Goal: Task Accomplishment & Management: Manage account settings

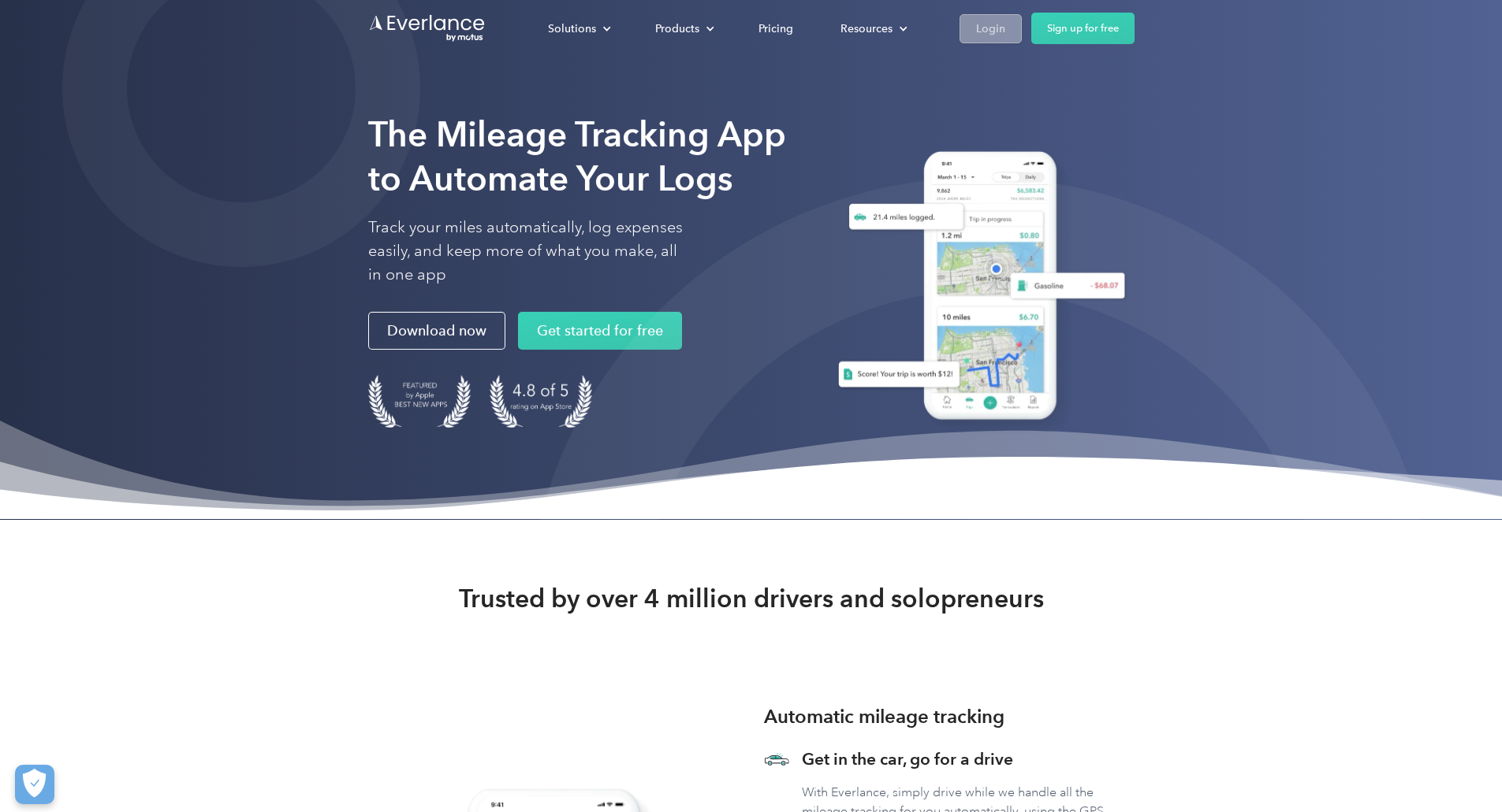
click at [1005, 25] on div "Login" at bounding box center [990, 28] width 29 height 20
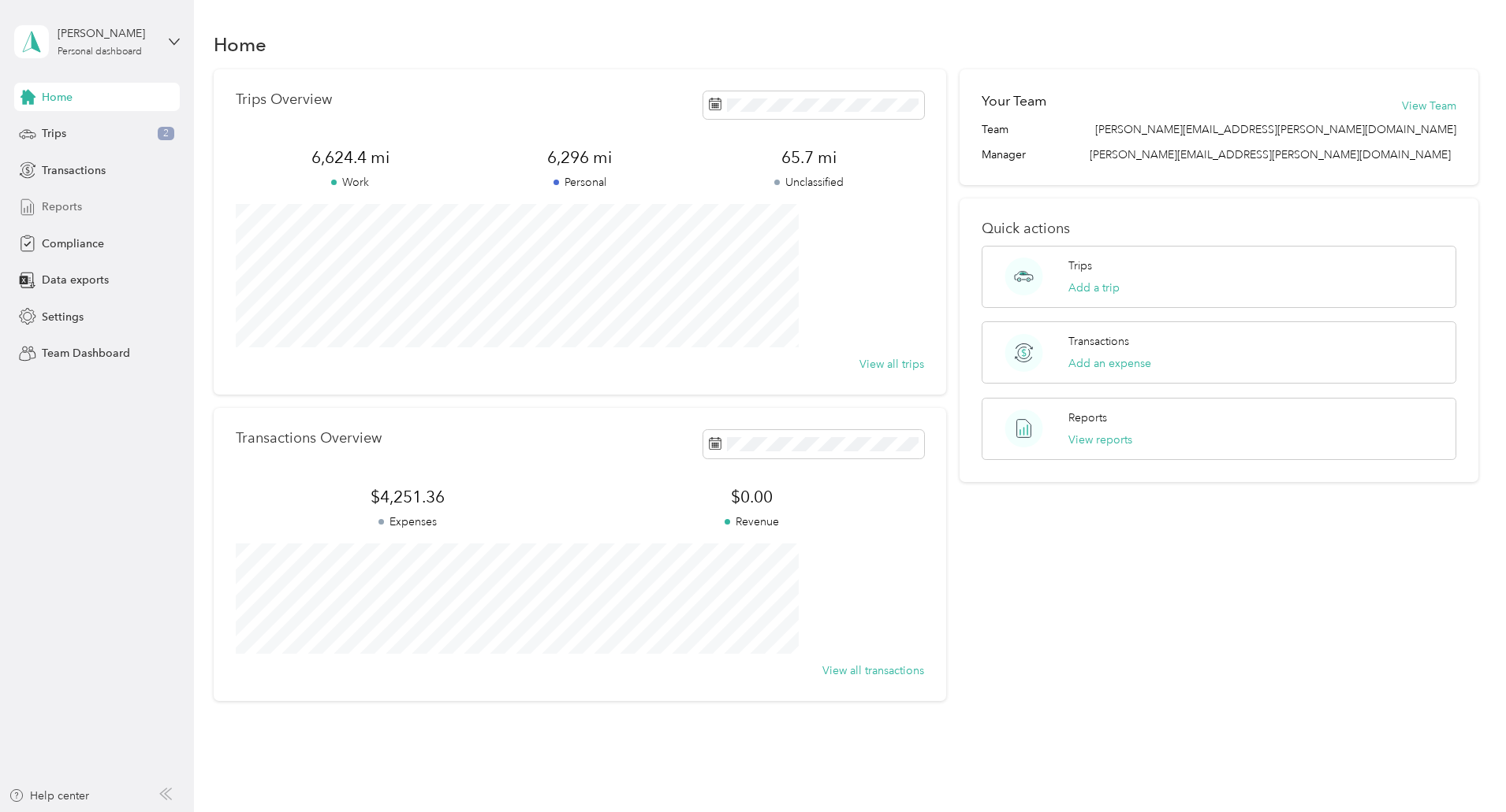
click at [78, 204] on span "Reports" at bounding box center [62, 207] width 40 height 17
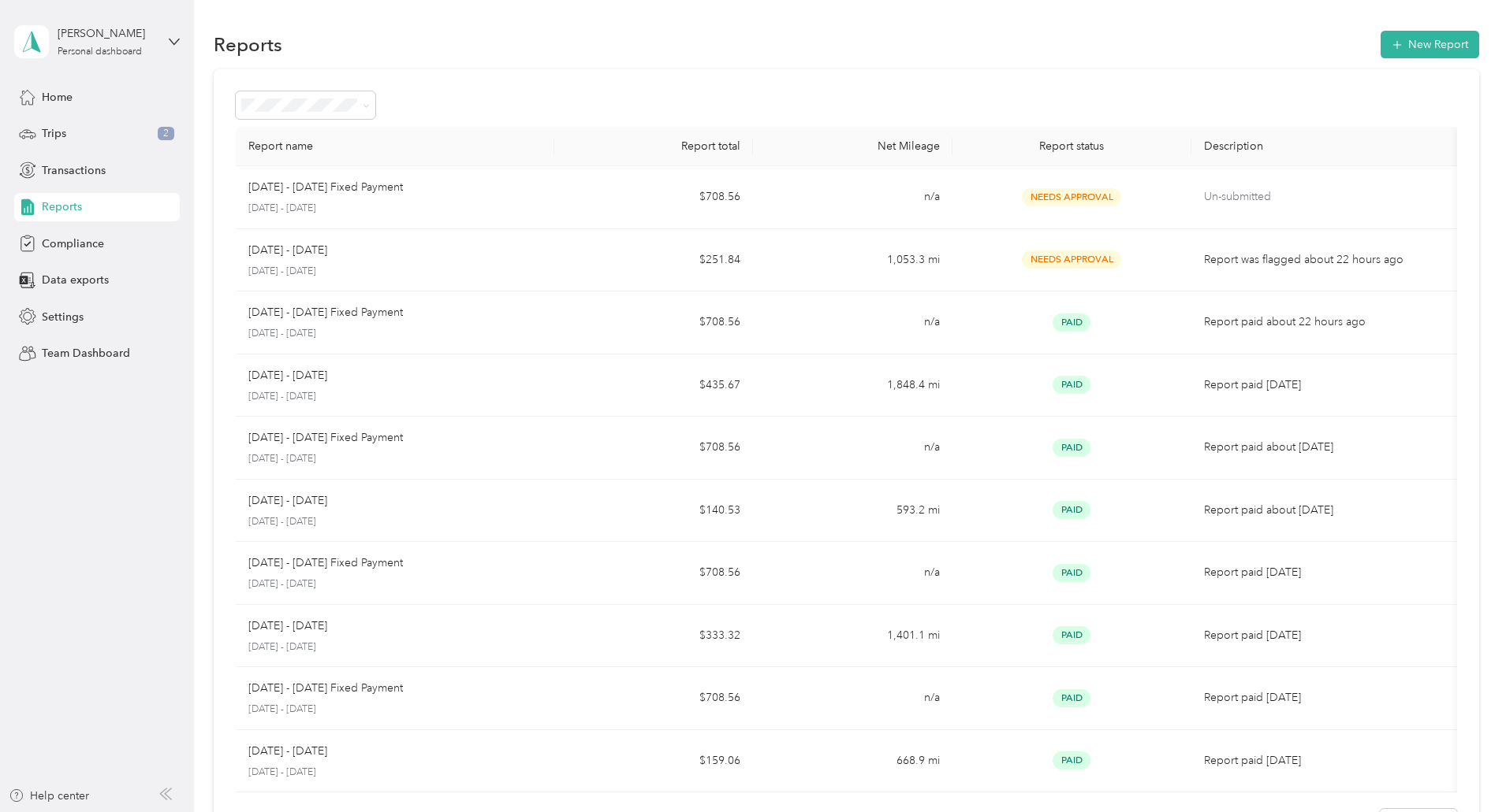
click at [72, 199] on span "Reports" at bounding box center [62, 207] width 40 height 17
click at [57, 93] on span "Home" at bounding box center [57, 97] width 31 height 17
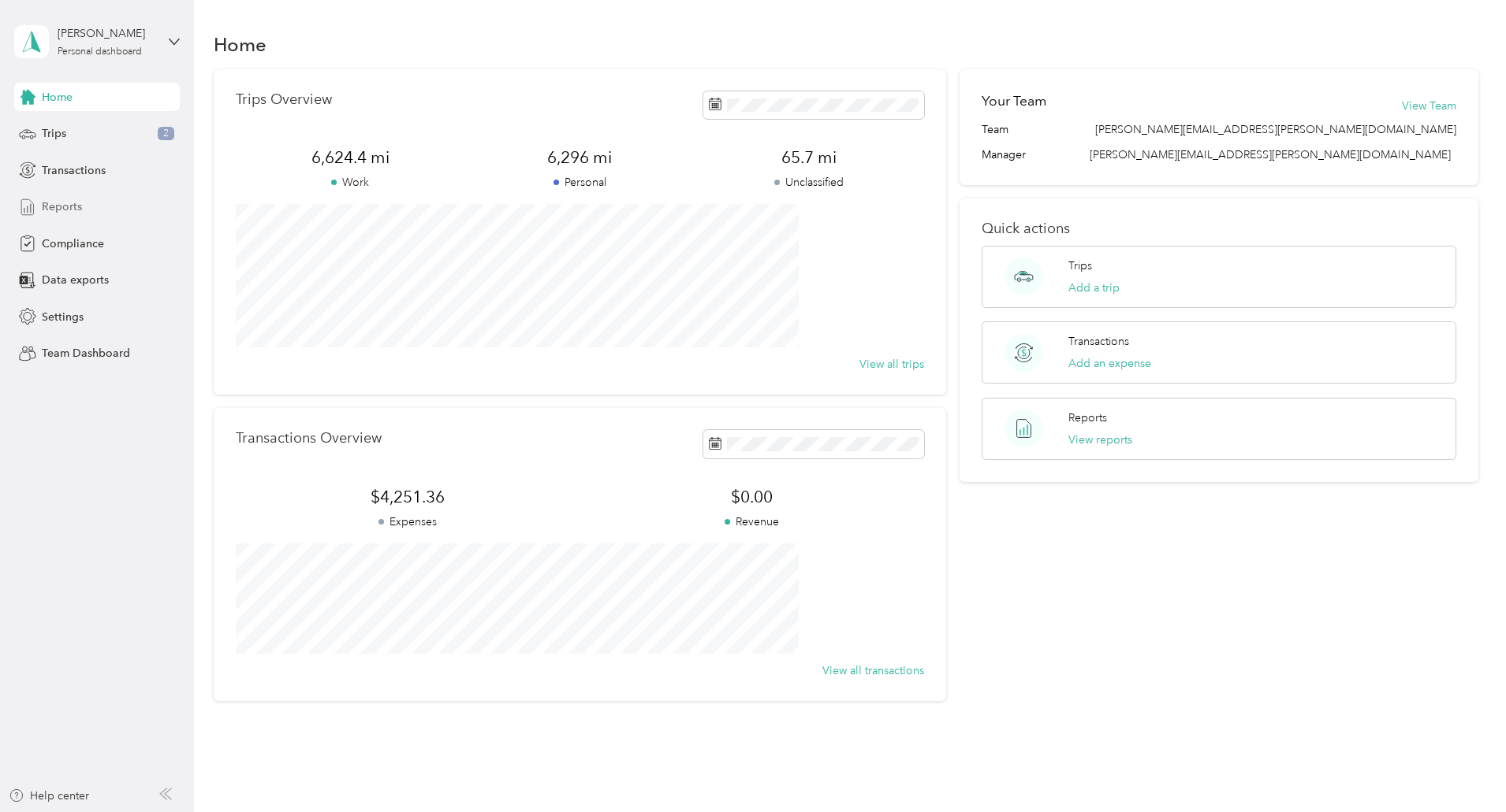
click at [70, 202] on span "Reports" at bounding box center [62, 207] width 40 height 17
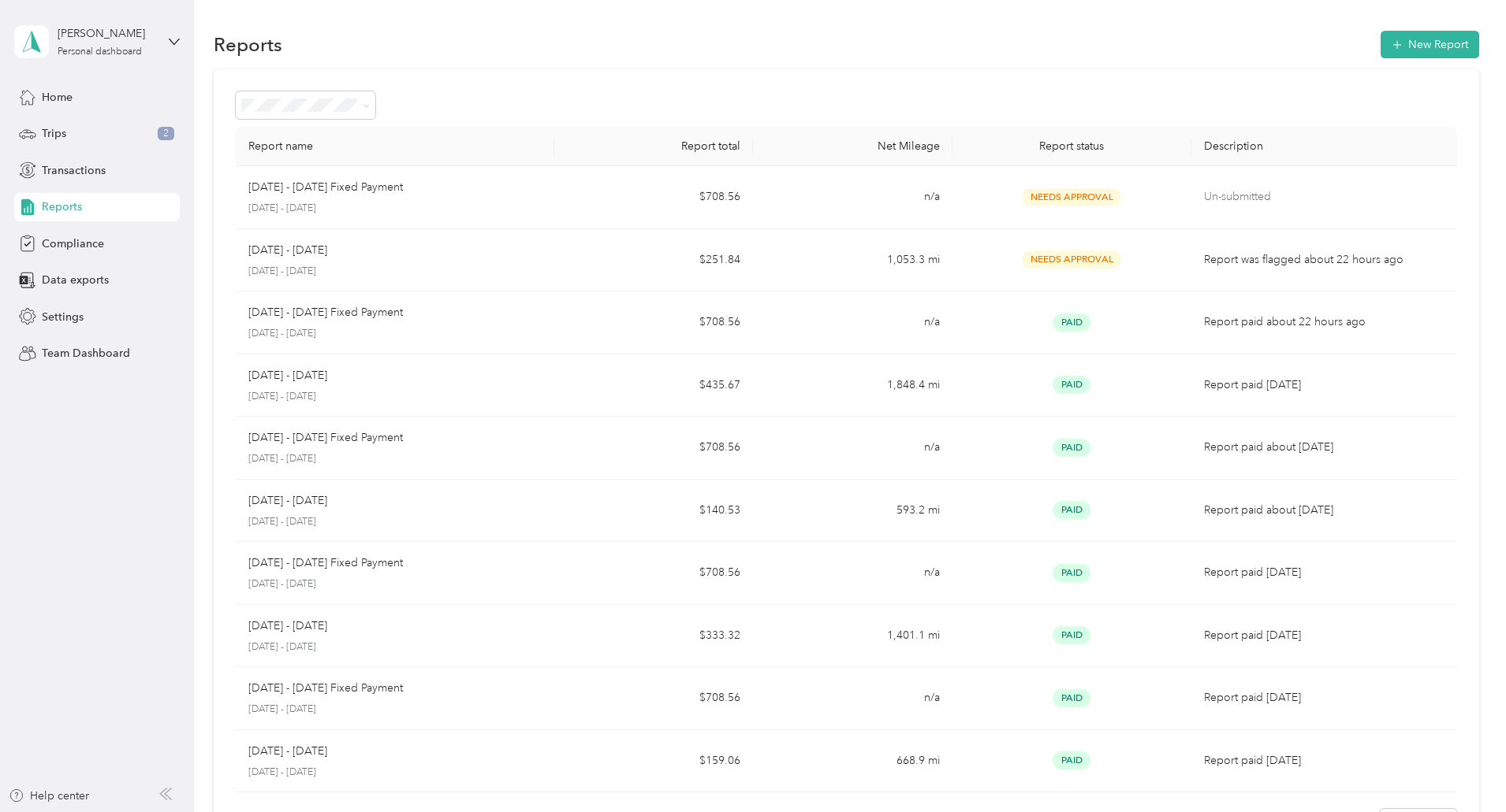
click at [70, 202] on span "Reports" at bounding box center [62, 207] width 40 height 17
click at [432, 193] on div "Needs approval" at bounding box center [411, 190] width 118 height 17
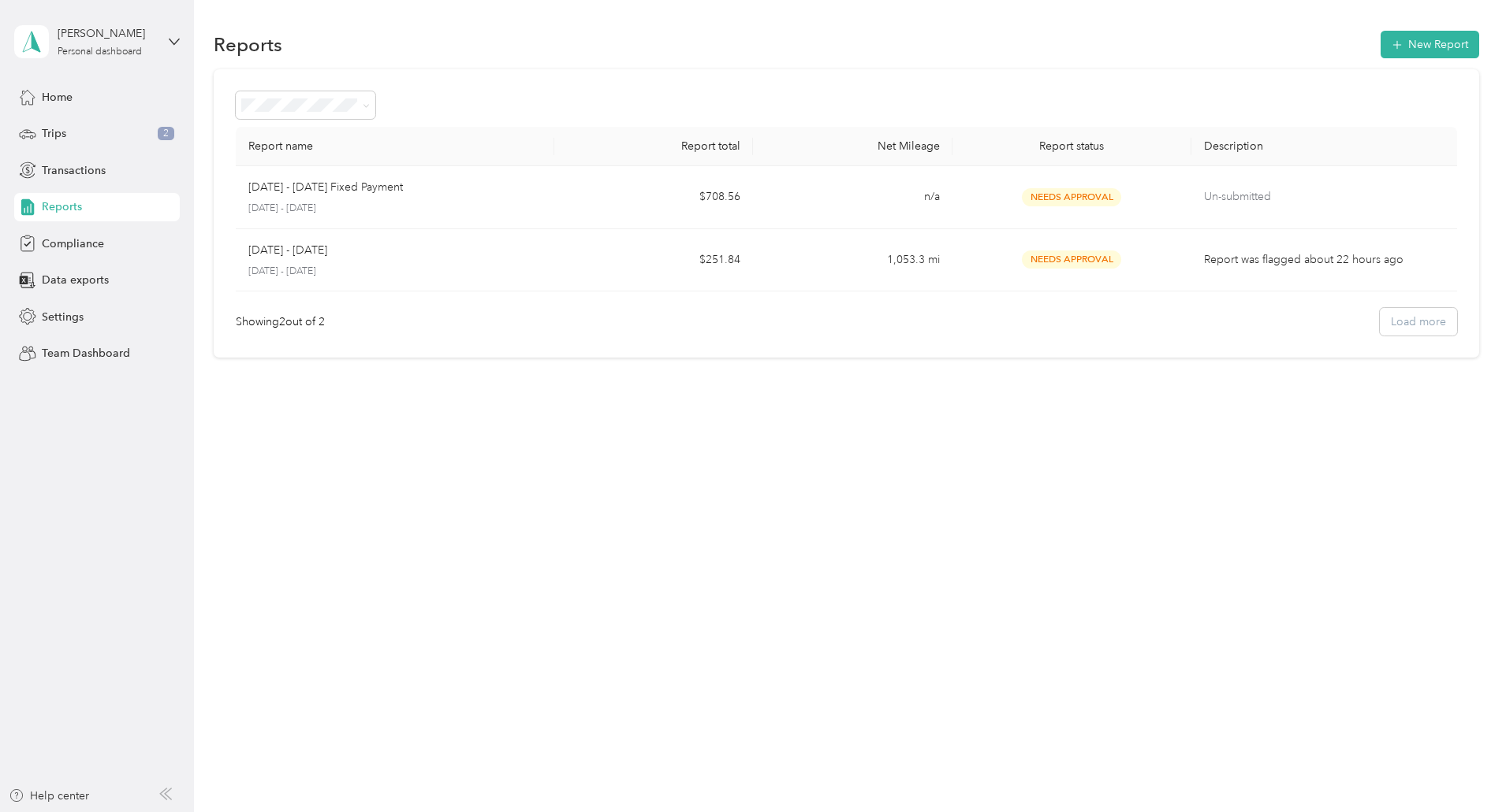
drag, startPoint x: 543, startPoint y: 452, endPoint x: 619, endPoint y: 293, distance: 176.2
click at [619, 293] on div "Reports New Report Report name Report total Net Mileage Report status Descripti…" at bounding box center [845, 406] width 1304 height 812
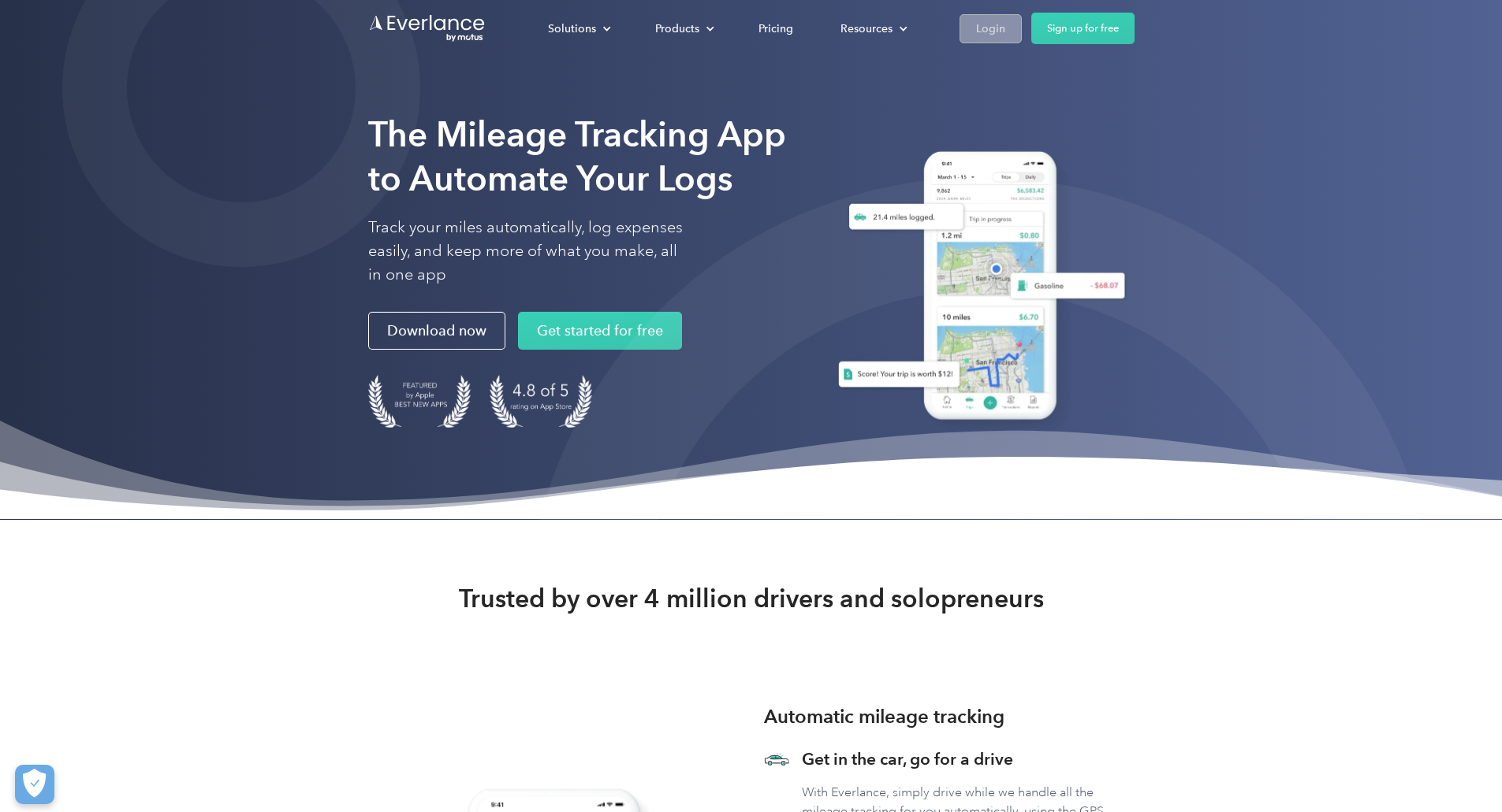
click at [1005, 25] on div "Login" at bounding box center [990, 28] width 29 height 20
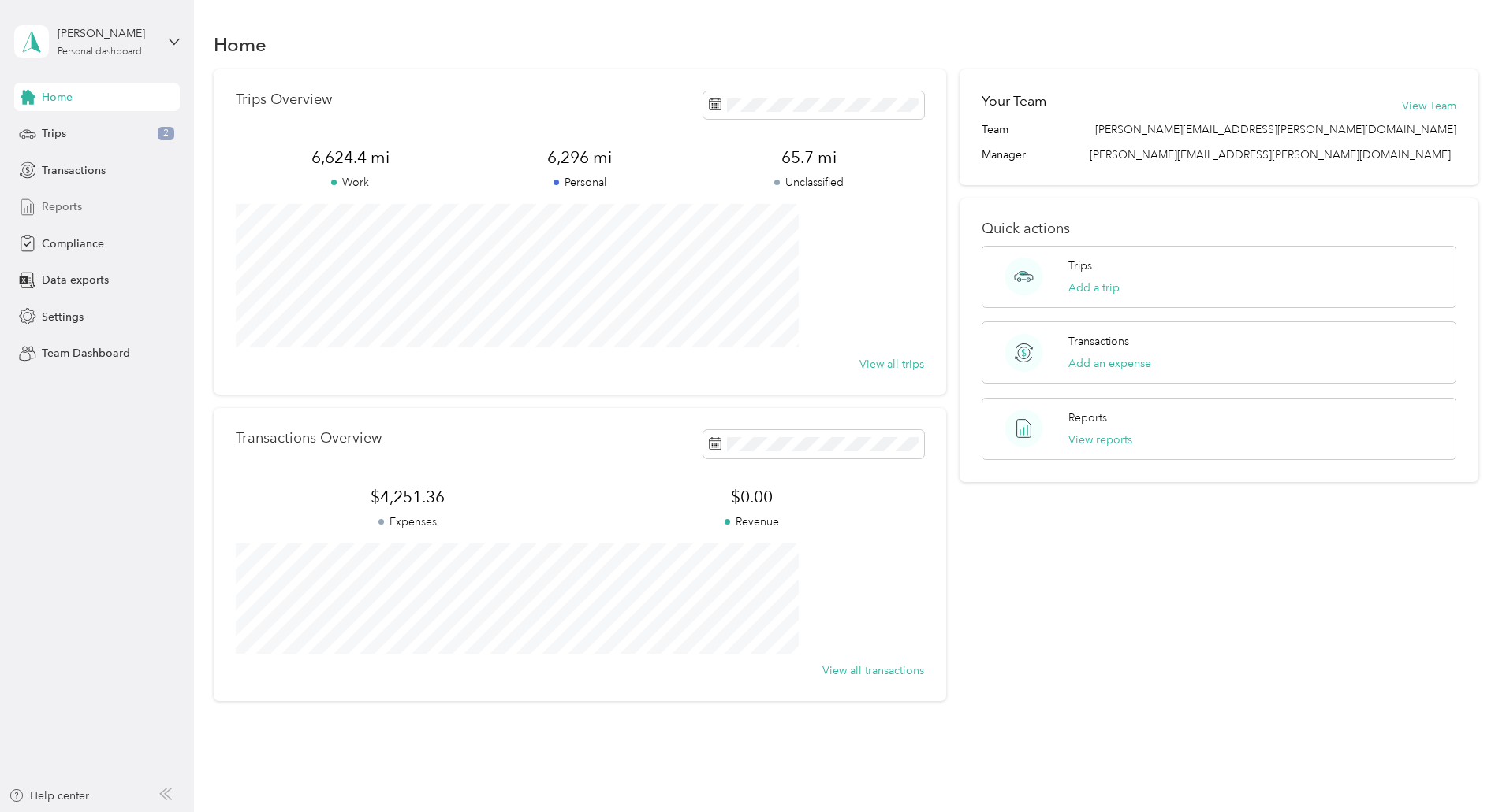
click at [75, 208] on span "Reports" at bounding box center [62, 207] width 40 height 17
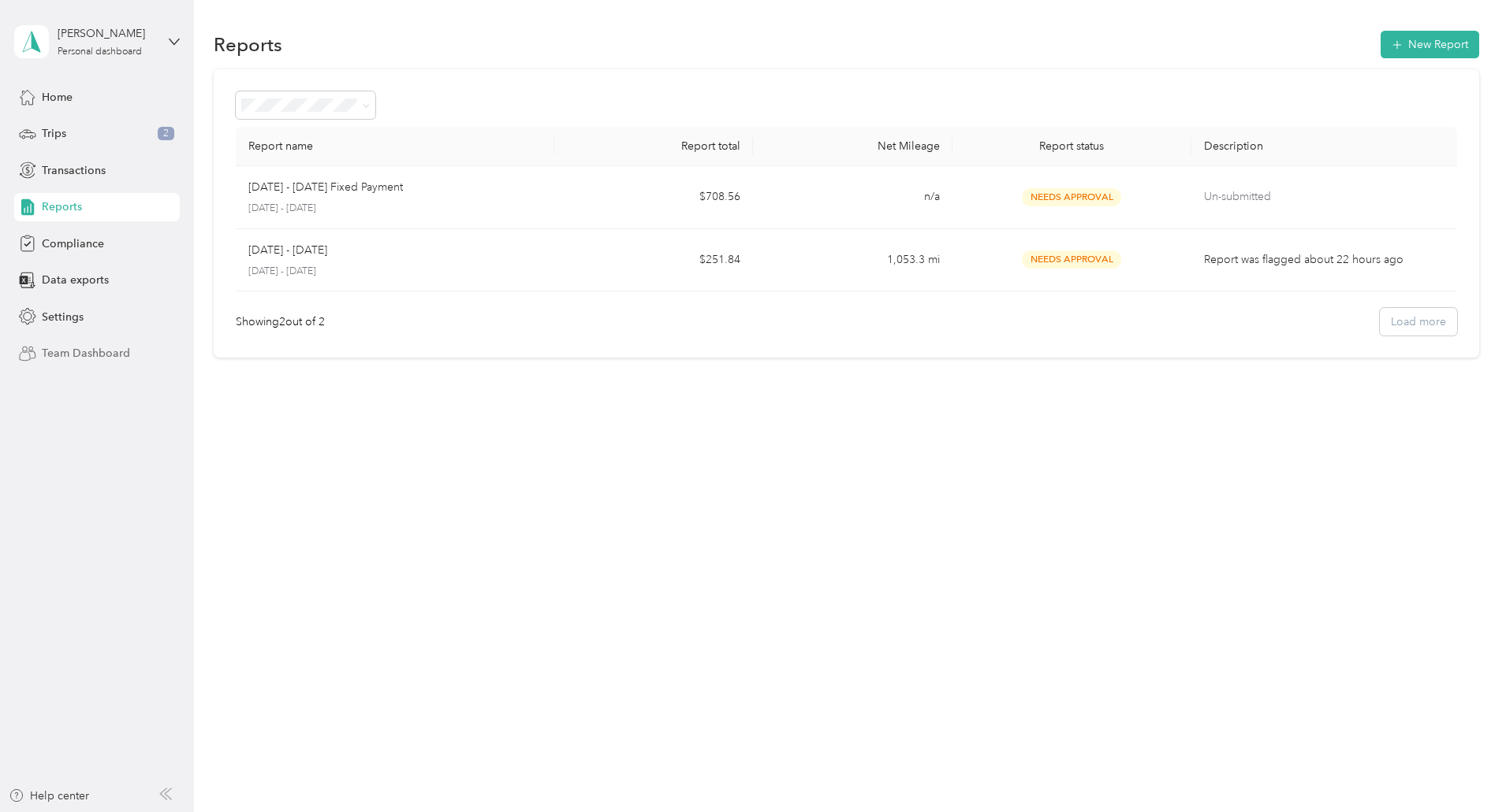
click at [153, 362] on div "Team Dashboard" at bounding box center [96, 354] width 166 height 28
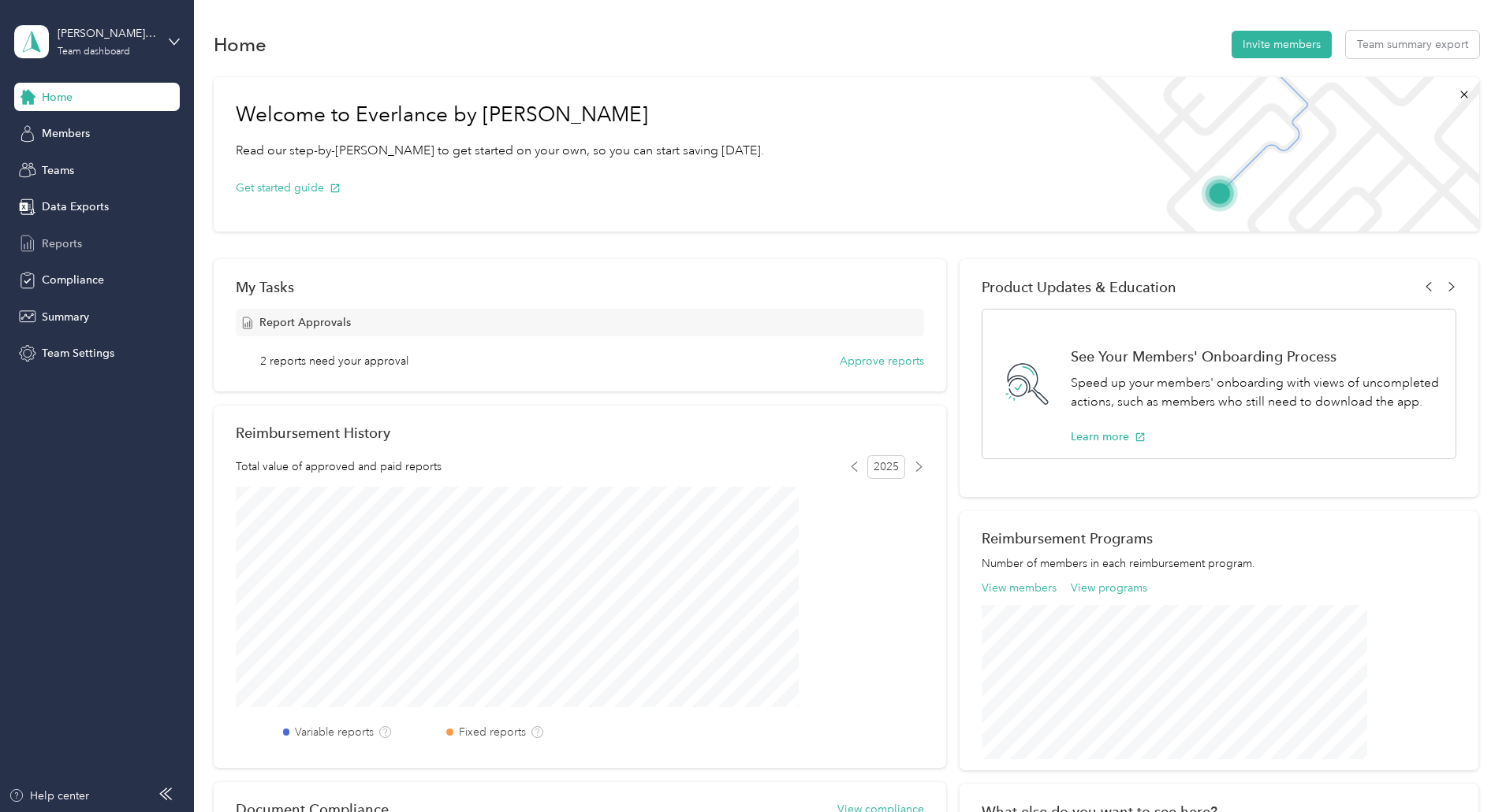
click at [83, 247] on div "Reports" at bounding box center [96, 243] width 166 height 28
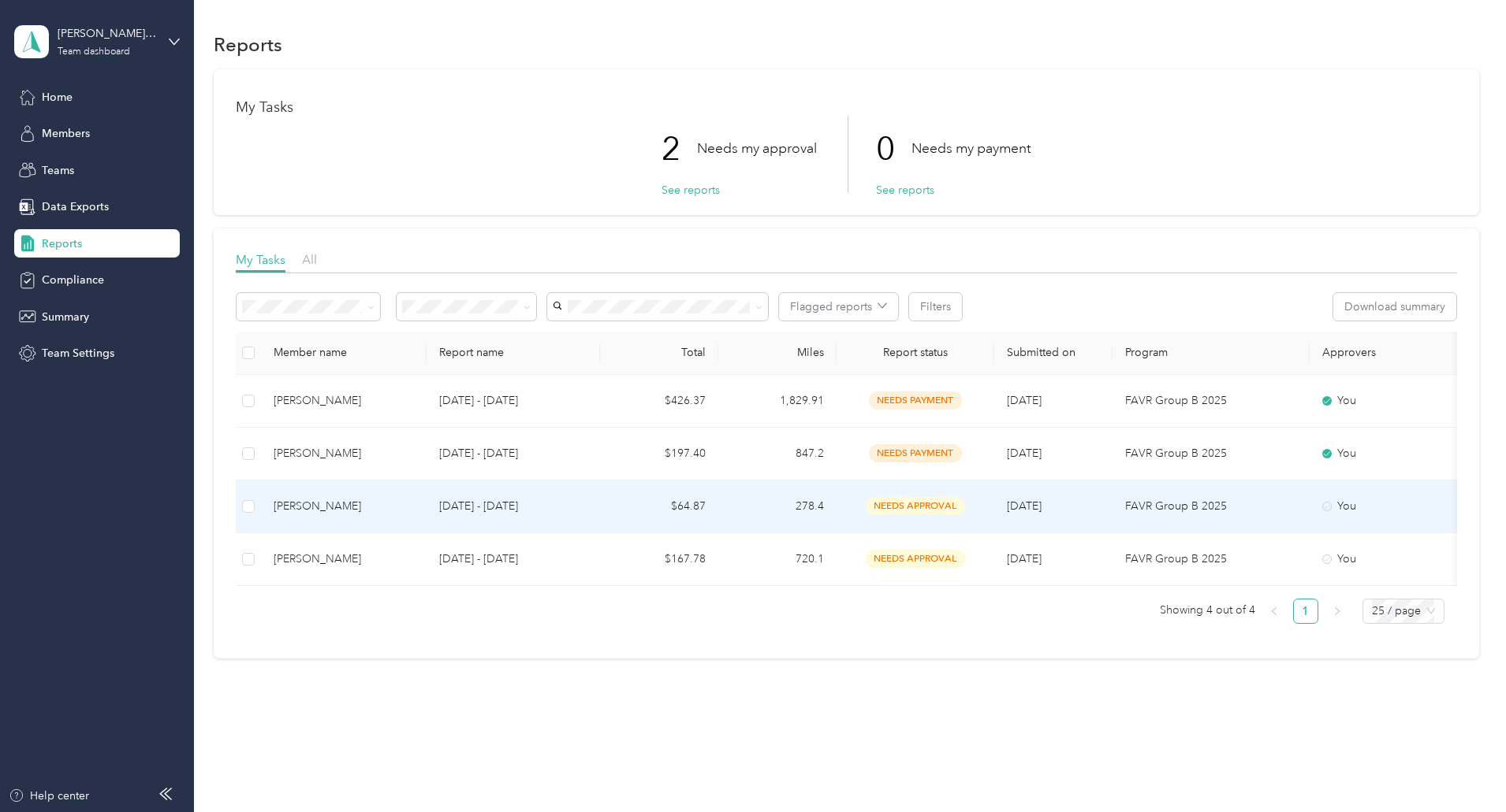
click at [261, 517] on td at bounding box center [248, 507] width 25 height 52
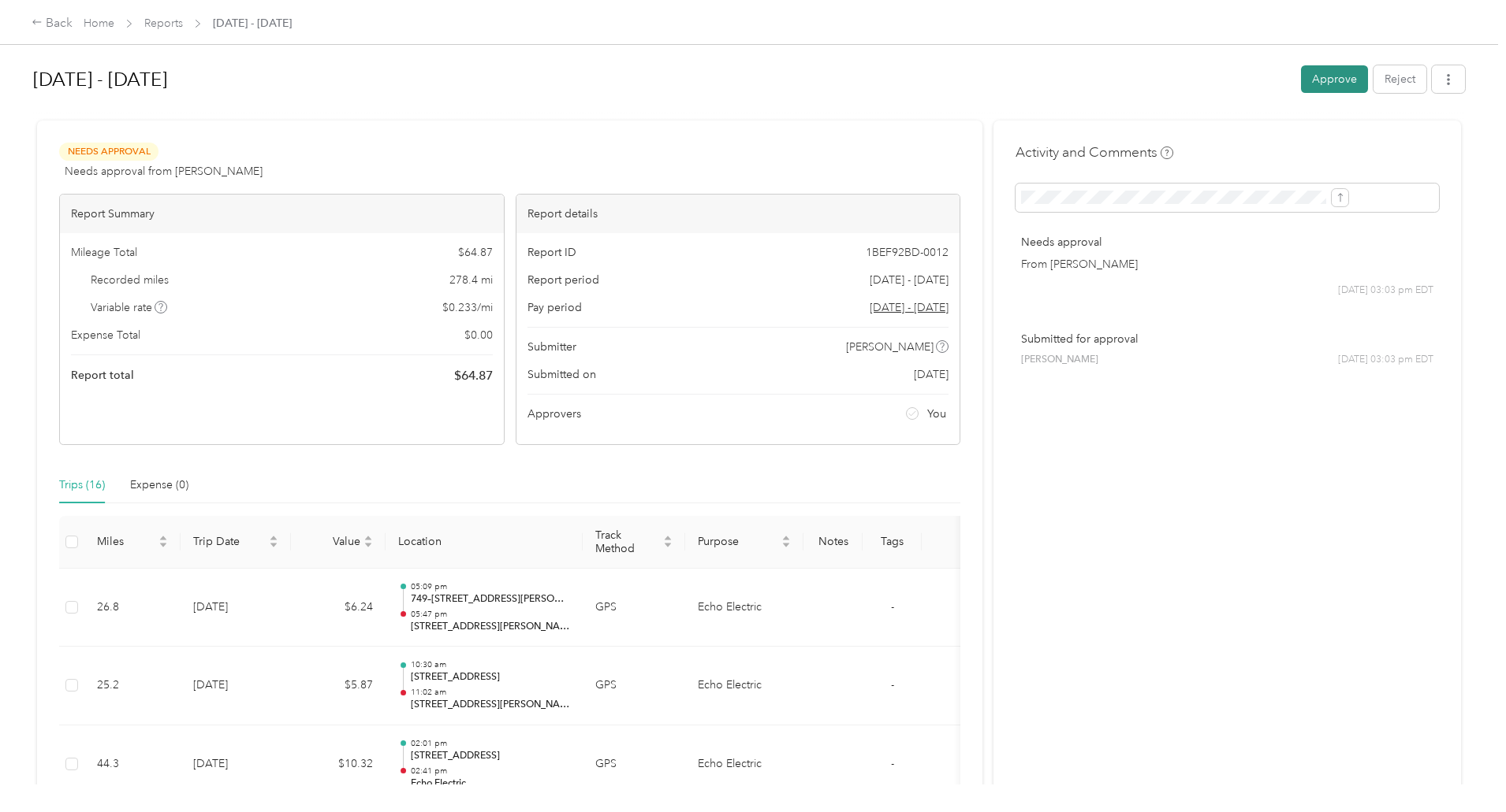
click at [1301, 68] on button "Approve" at bounding box center [1335, 79] width 67 height 27
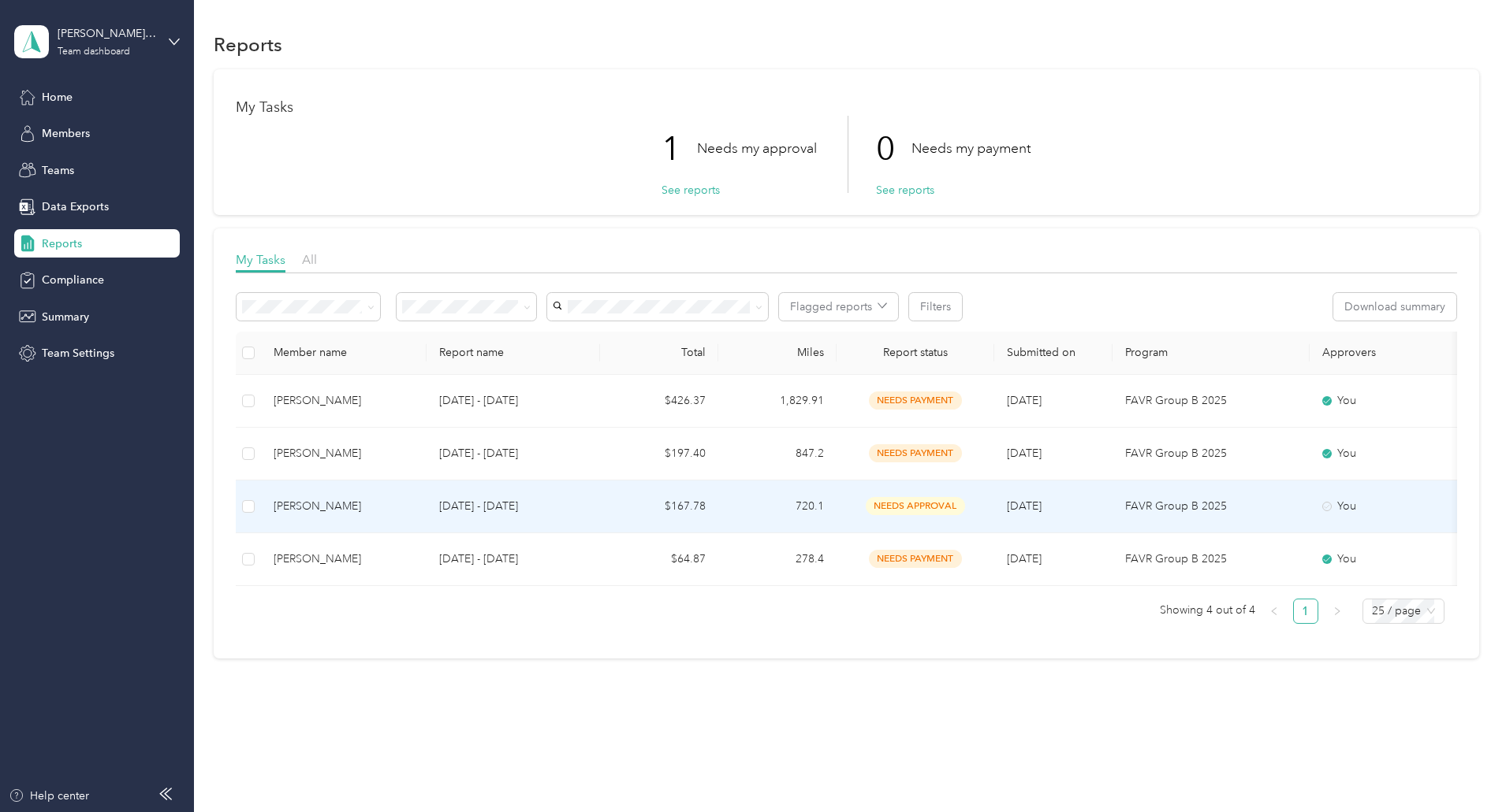
click at [414, 507] on div "[PERSON_NAME]" at bounding box center [344, 506] width 140 height 18
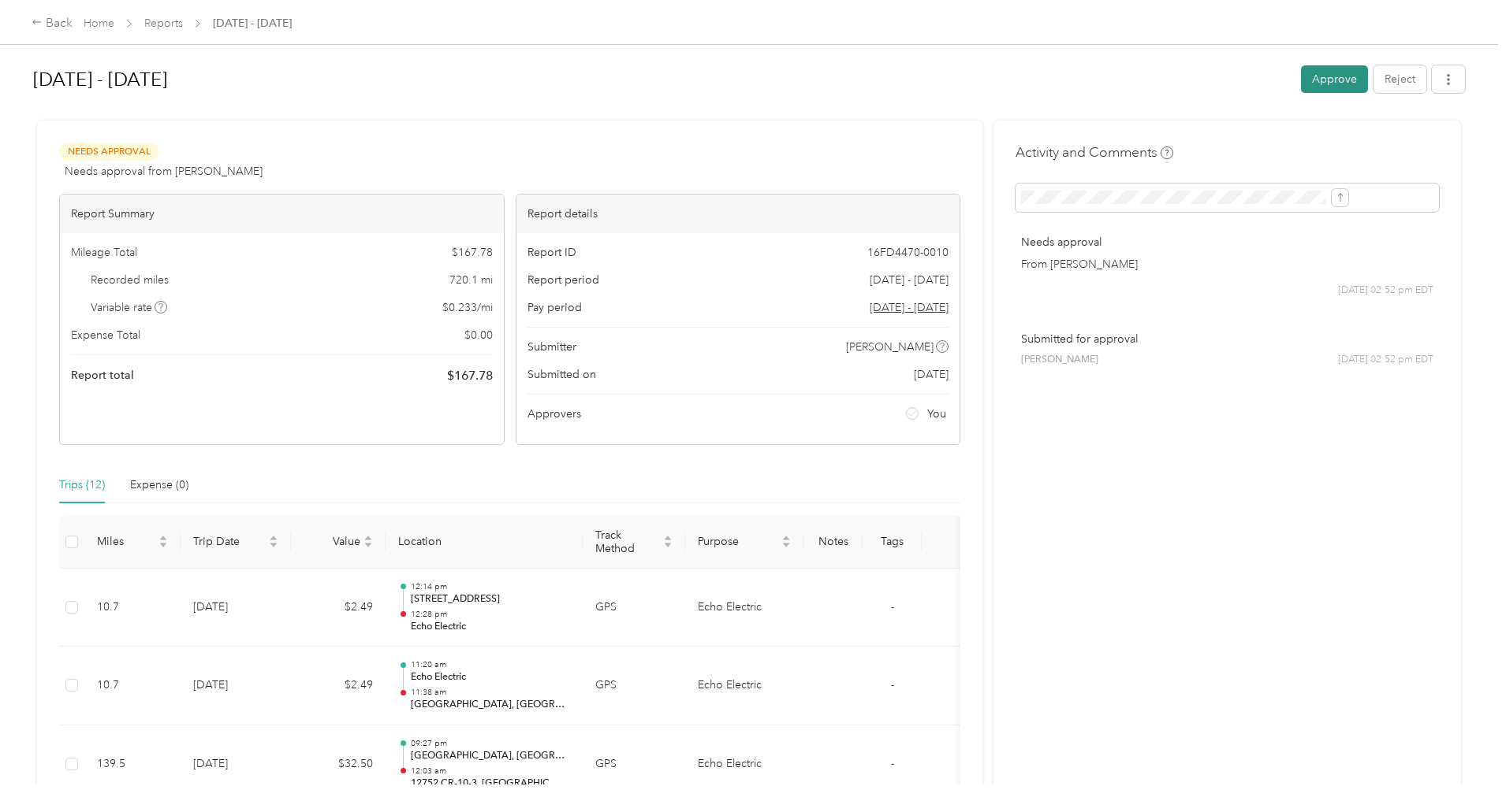
click at [1301, 82] on button "Approve" at bounding box center [1335, 79] width 67 height 27
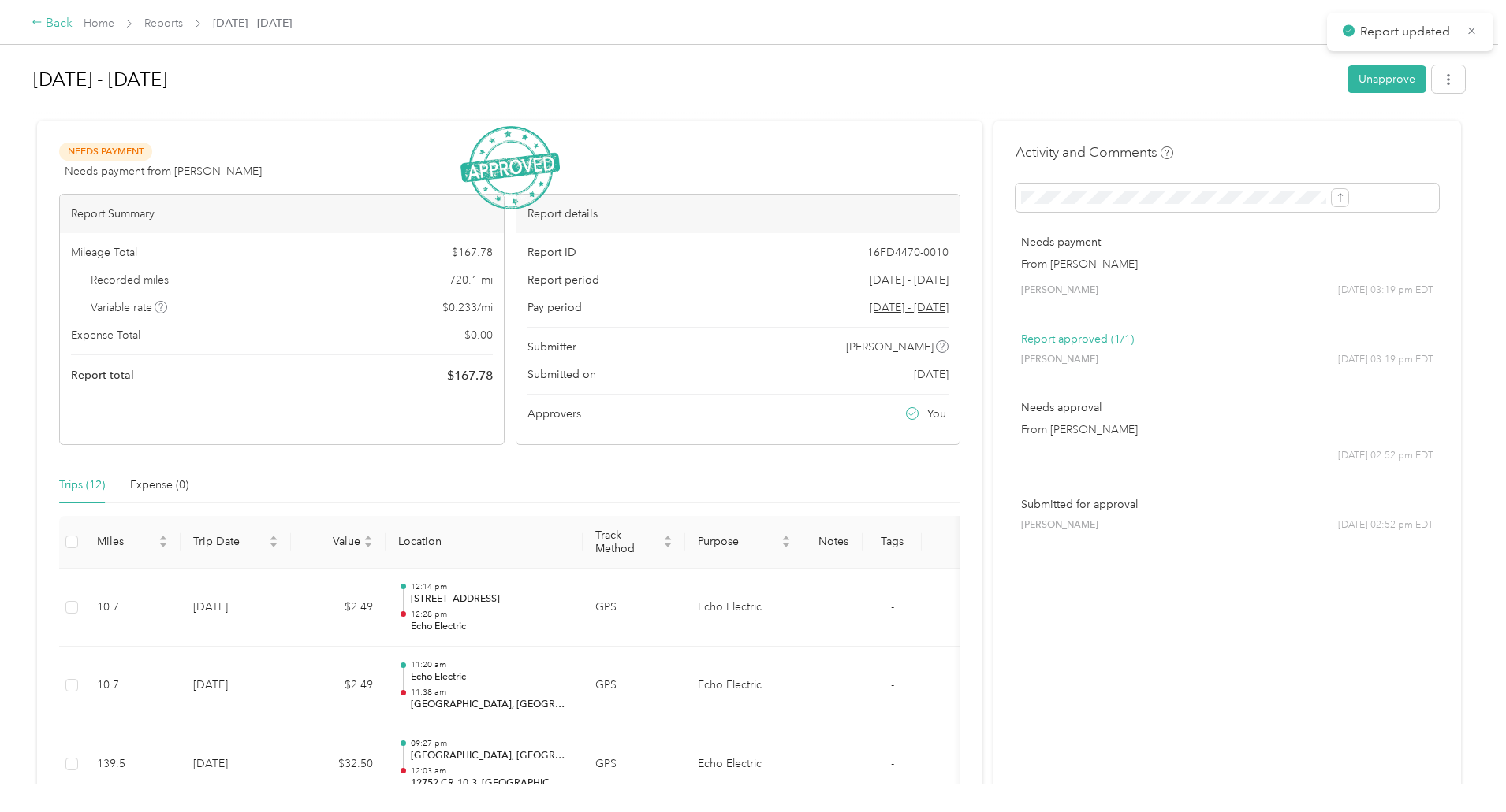
click at [72, 26] on div "Back" at bounding box center [52, 23] width 41 height 19
